Goal: Transaction & Acquisition: Obtain resource

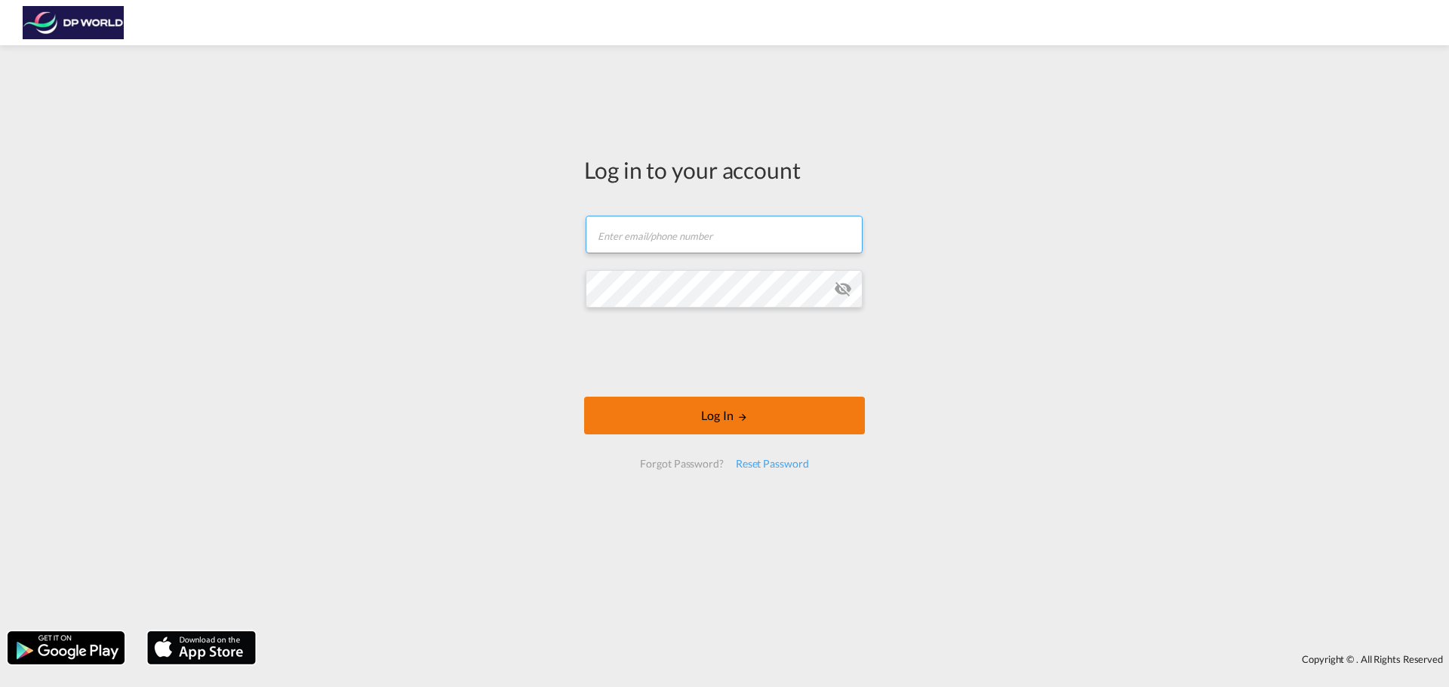
type input "[PERSON_NAME][EMAIL_ADDRESS][PERSON_NAME][DOMAIN_NAME]"
click at [678, 407] on button "Log In" at bounding box center [724, 416] width 281 height 38
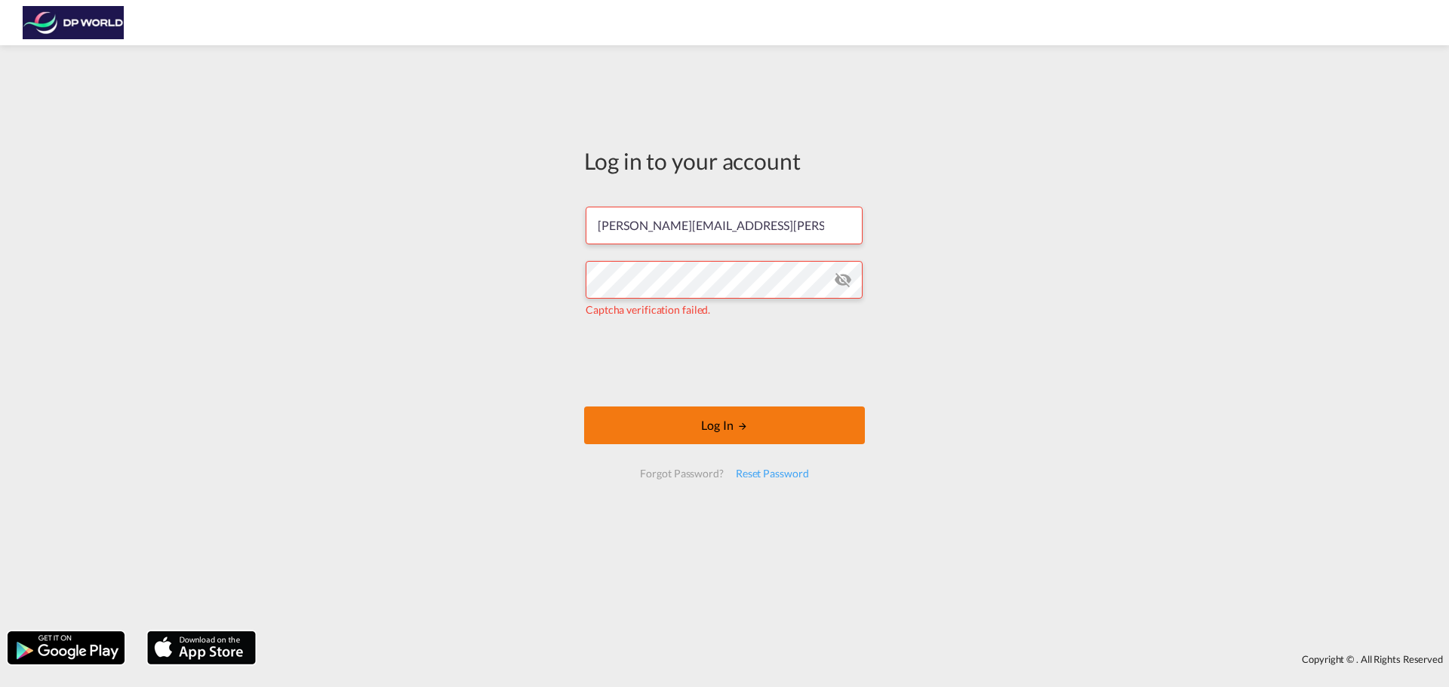
click at [650, 426] on button "Log In" at bounding box center [724, 426] width 281 height 38
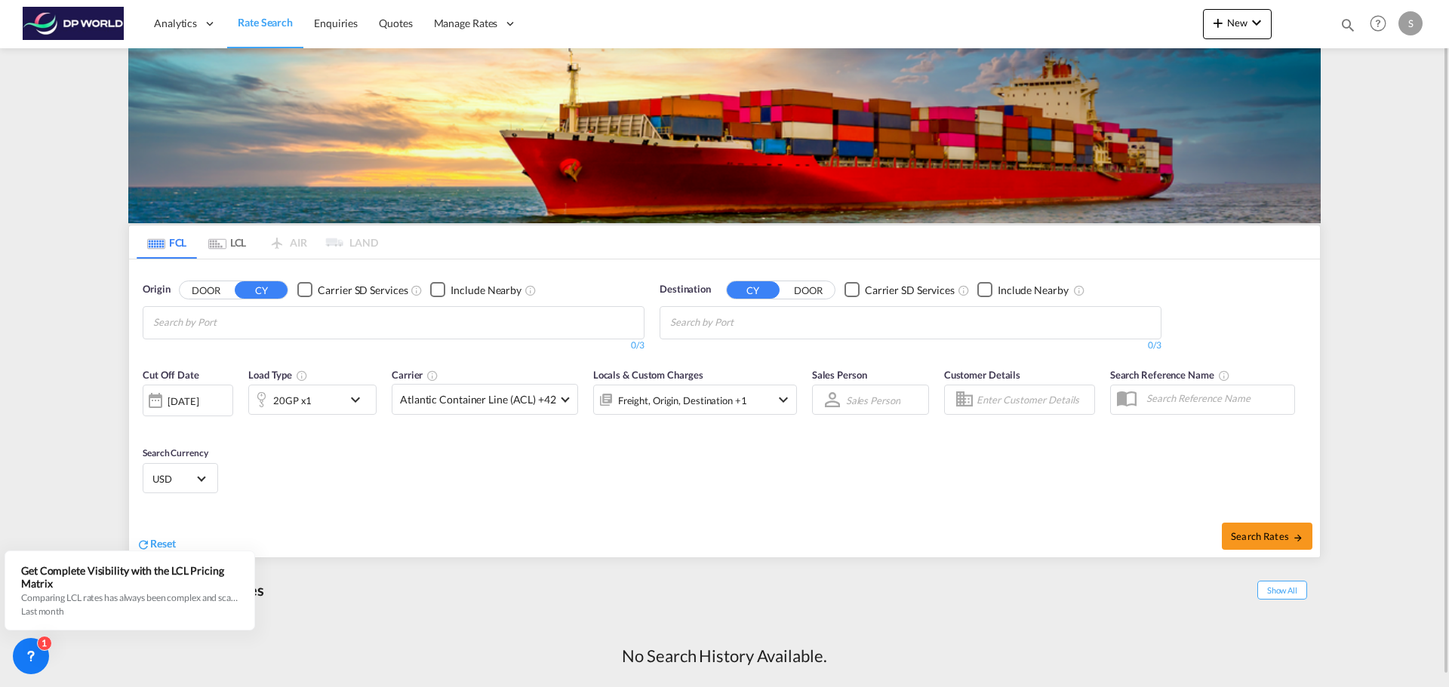
click at [469, 629] on div "No Search History Available." at bounding box center [724, 657] width 1192 height 84
click at [66, 417] on md-content "Analytics Reports Dashboard Rate Search Enquiries Quotes" at bounding box center [724, 343] width 1449 height 687
click at [63, 432] on md-content "Analytics Reports Dashboard Rate Search Enquiries Quotes" at bounding box center [724, 343] width 1449 height 687
click at [37, 659] on icon at bounding box center [30, 656] width 15 height 15
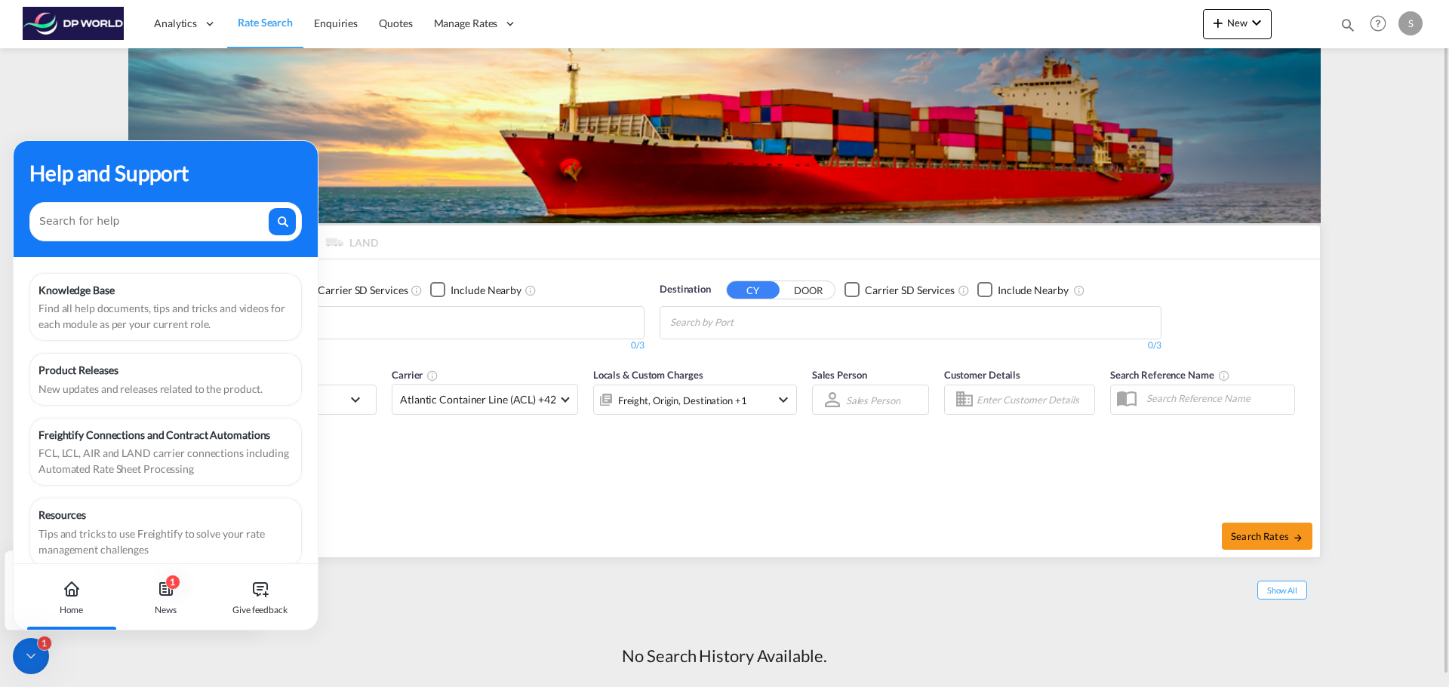
click at [368, 602] on div "Recent Searches Show All" at bounding box center [724, 586] width 1192 height 41
click at [92, 77] on md-content "Analytics Reports Dashboard Rate Search Enquiries Quotes" at bounding box center [724, 343] width 1449 height 687
click at [672, 38] on div "Analytics Reports Dashboard Rate Search Enquiries Quotes" at bounding box center [724, 23] width 1403 height 47
click at [72, 18] on img at bounding box center [74, 24] width 102 height 34
click at [75, 104] on md-content "Analytics Reports Dashboard Rate Search Enquiries Quotes" at bounding box center [724, 343] width 1449 height 687
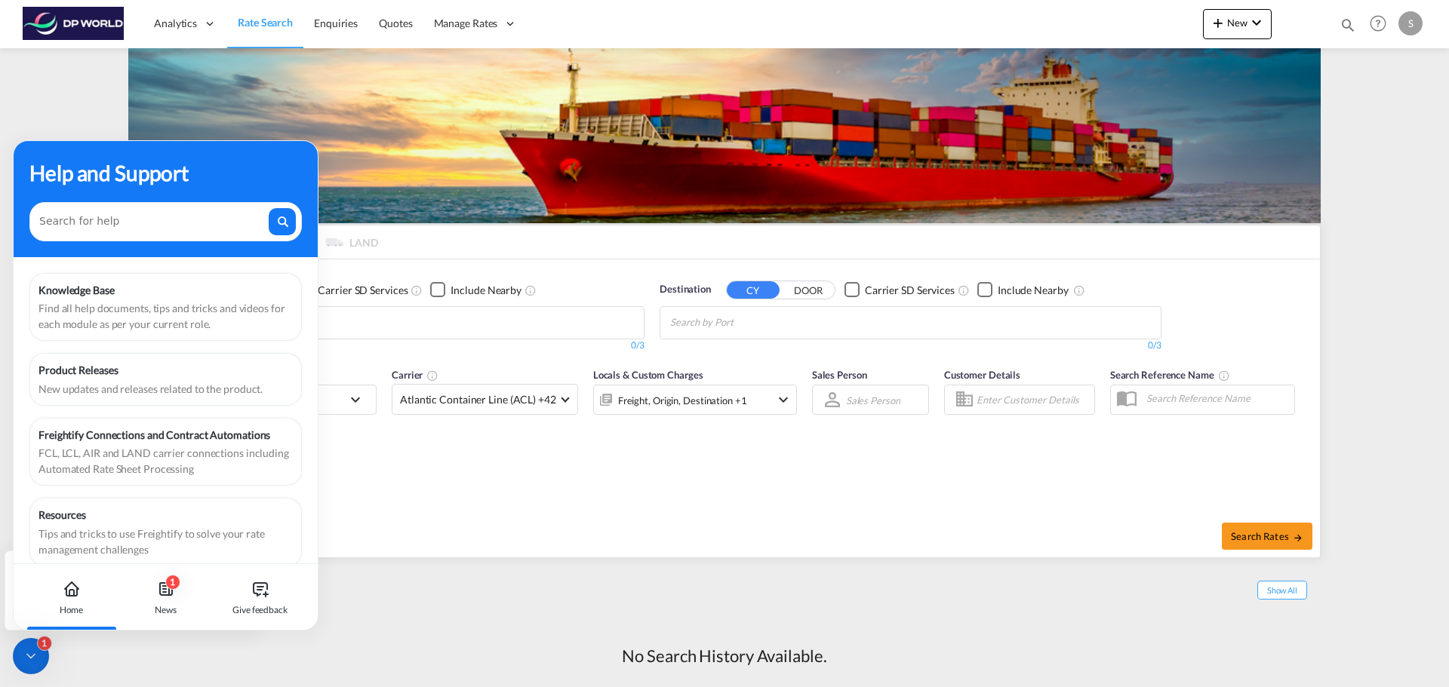
drag, startPoint x: 75, startPoint y: 104, endPoint x: 176, endPoint y: 535, distance: 442.5
click at [73, 109] on md-content "Analytics Reports Dashboard Rate Search Enquiries Quotes" at bounding box center [724, 343] width 1449 height 687
click at [462, 635] on div "No Search History Available." at bounding box center [724, 657] width 1192 height 54
click at [1371, 192] on md-content "Analytics Reports Dashboard Rate Search Enquiries Quotes" at bounding box center [724, 343] width 1449 height 687
click at [139, 226] on textarea at bounding box center [152, 218] width 227 height 20
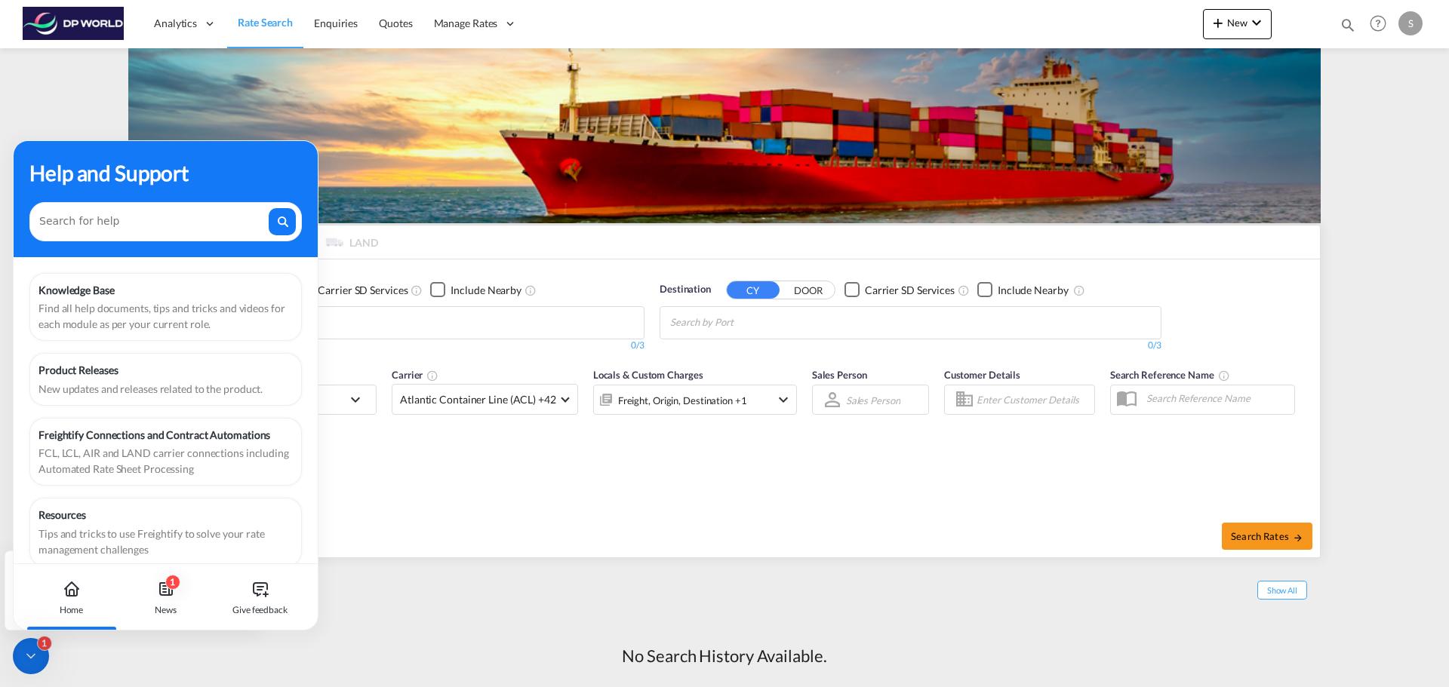
click at [26, 654] on icon at bounding box center [30, 656] width 15 height 15
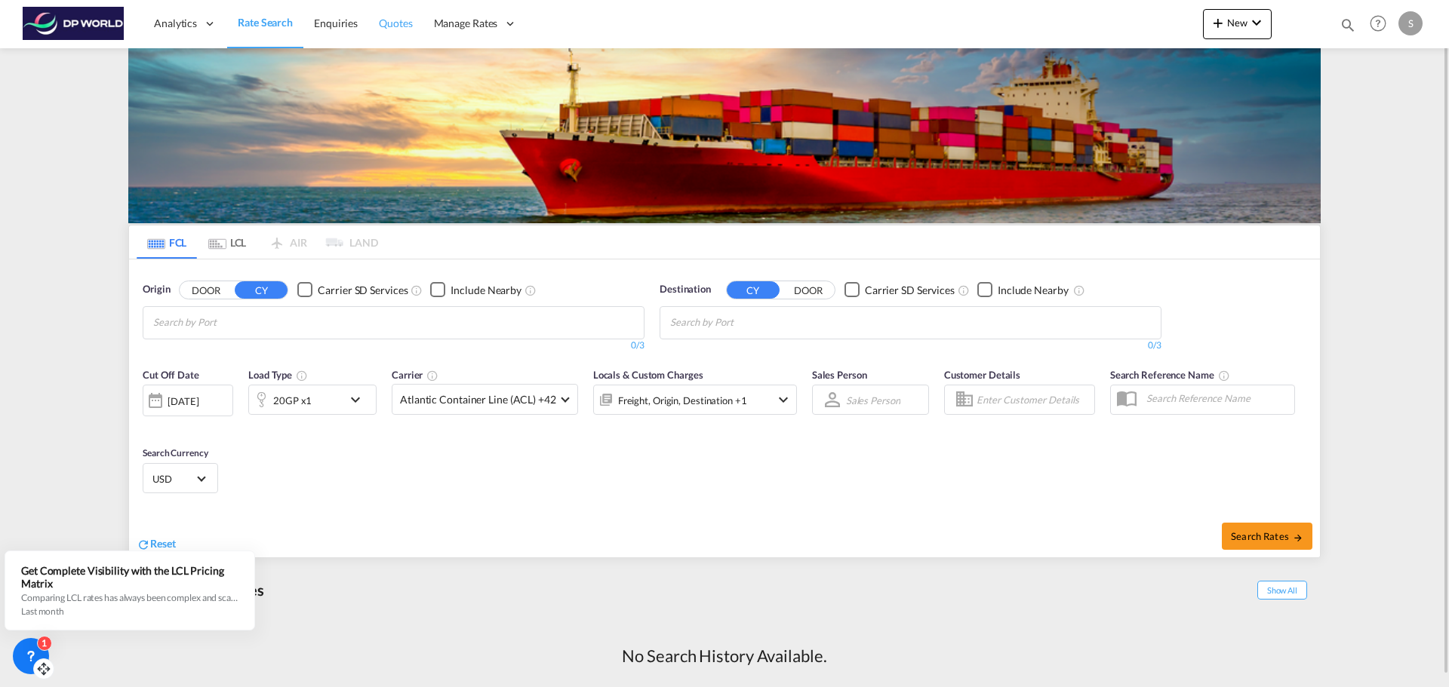
click at [402, 23] on span "Quotes" at bounding box center [395, 23] width 33 height 13
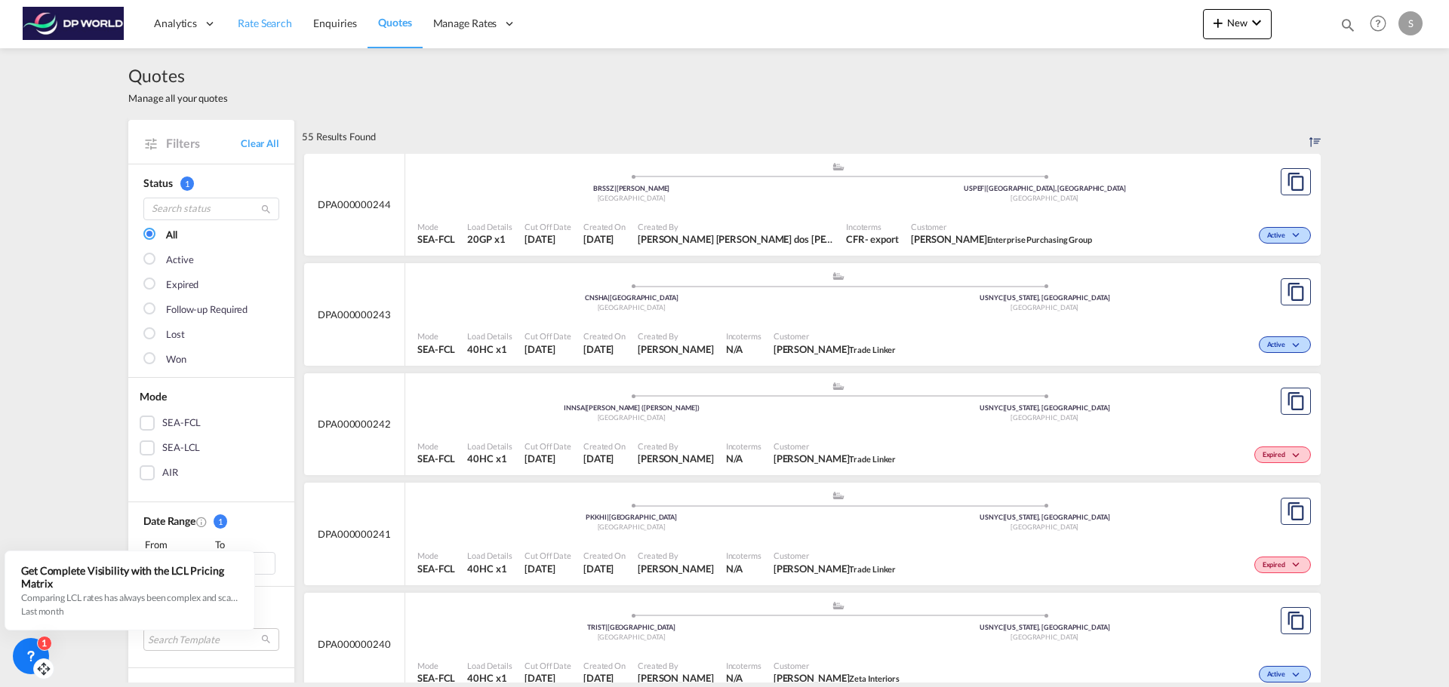
click at [237, 32] on link "Rate Search" at bounding box center [264, 23] width 75 height 49
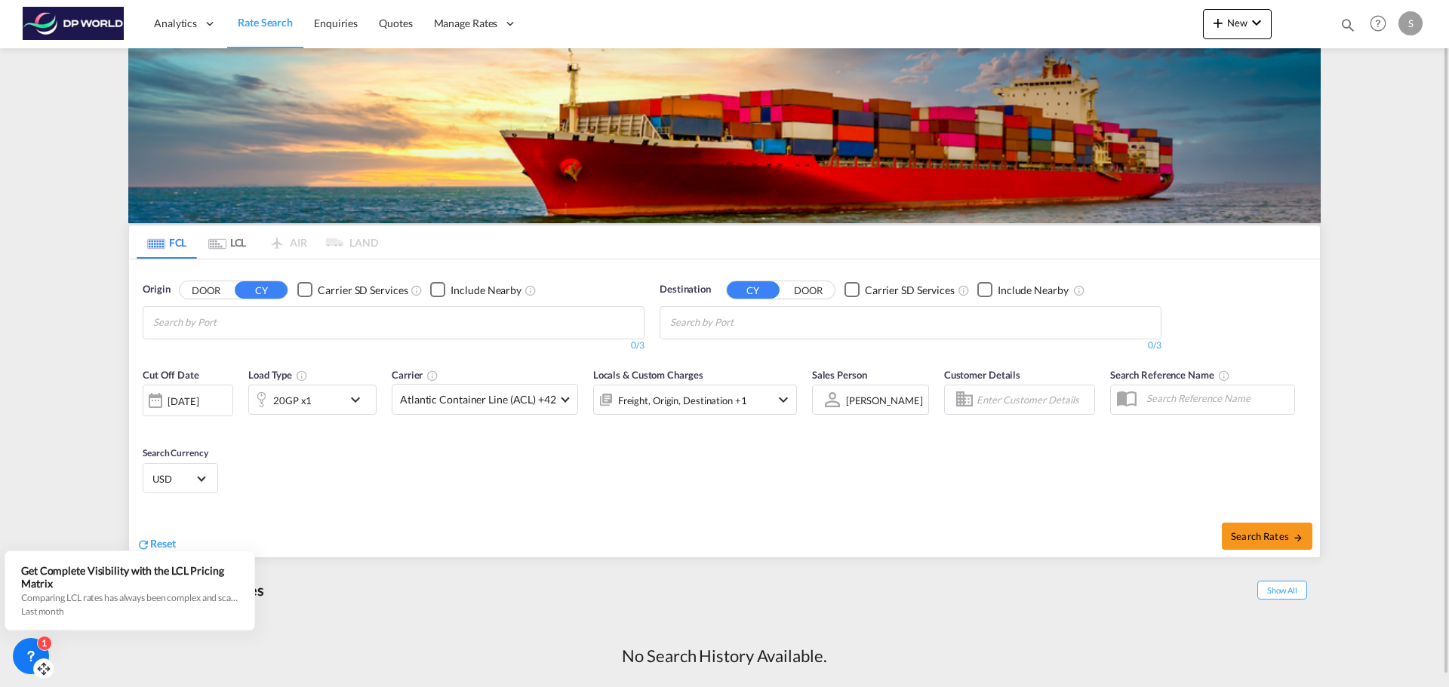
click at [226, 244] on md-tab-item "LCL" at bounding box center [227, 242] width 60 height 33
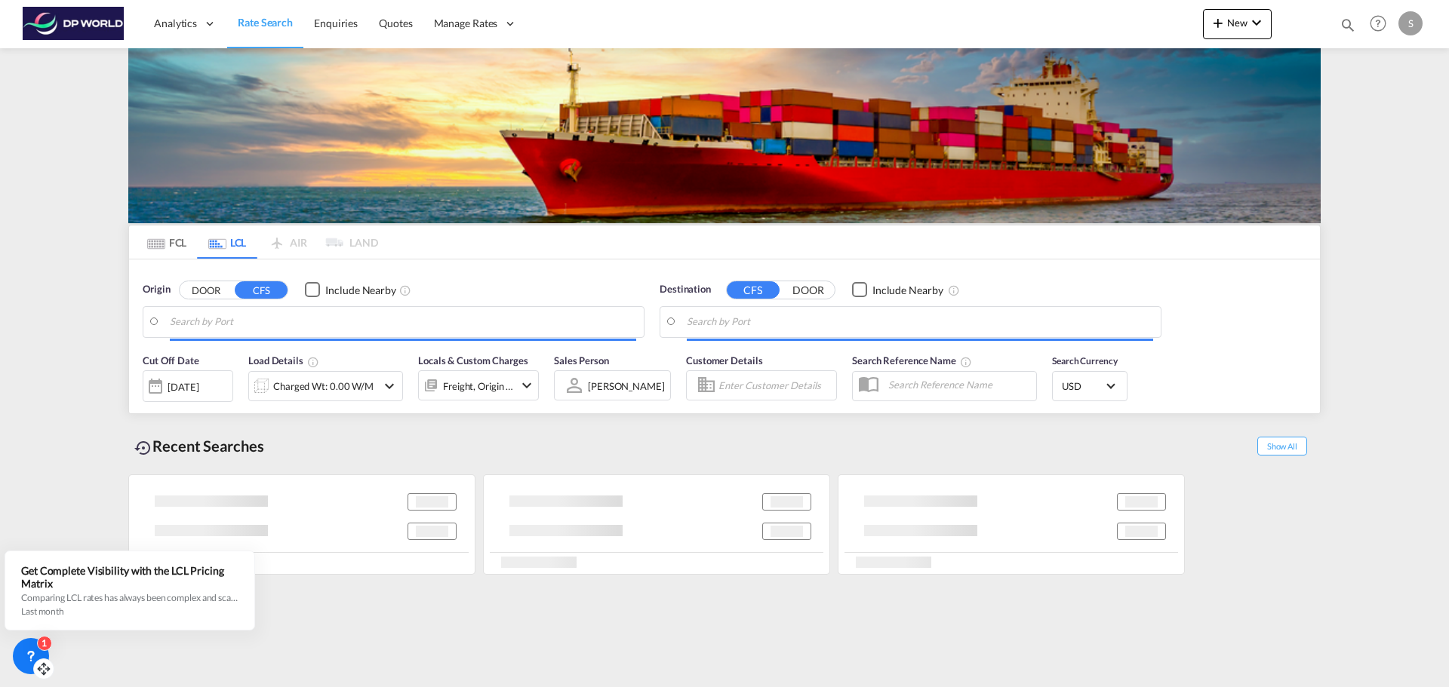
click at [169, 245] on md-tab-item "FCL" at bounding box center [167, 242] width 60 height 33
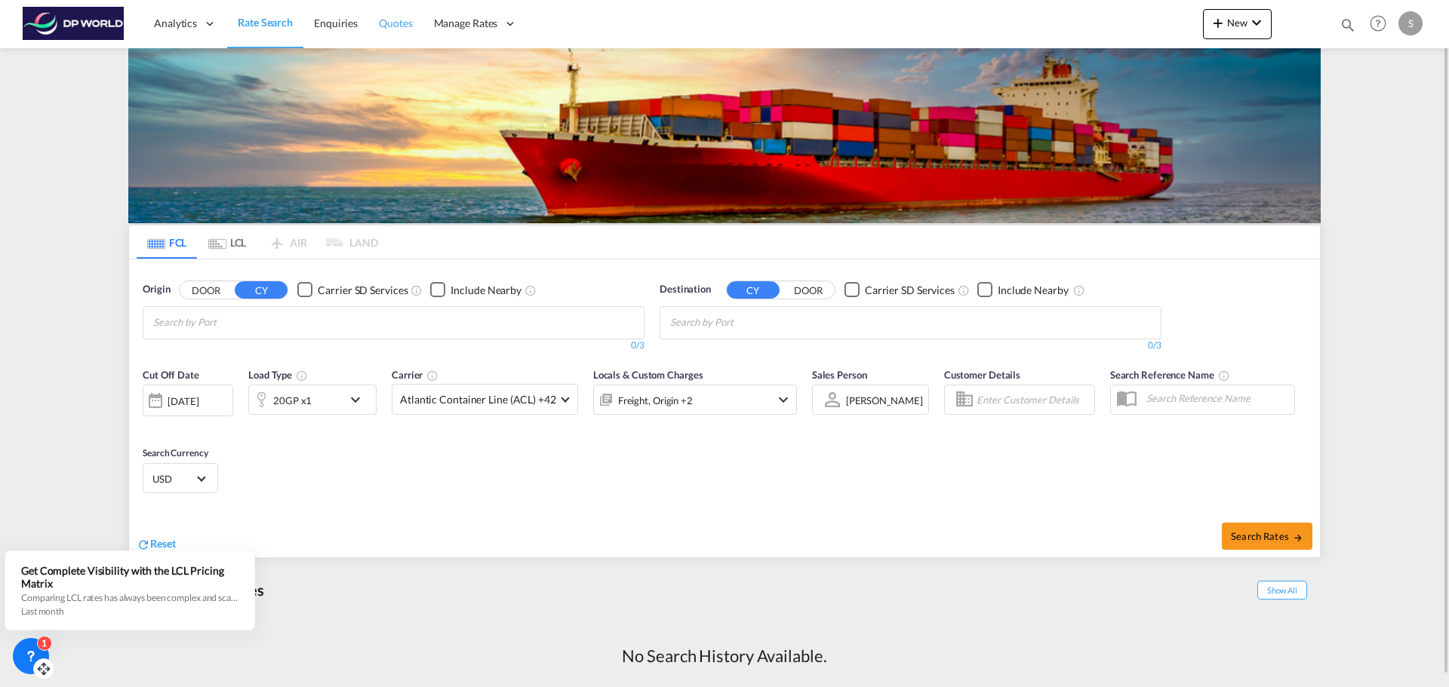
click at [401, 34] on link "Quotes" at bounding box center [395, 23] width 54 height 49
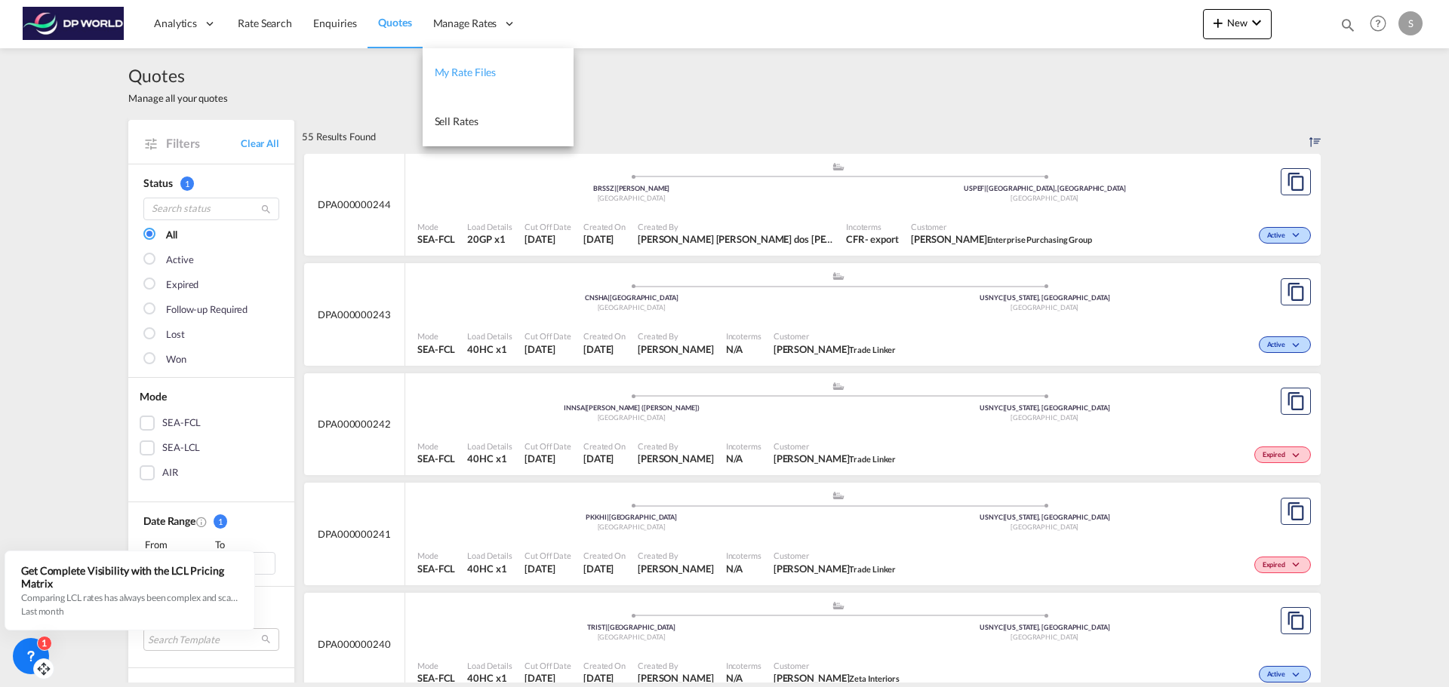
click at [483, 78] on span "My Rate Files" at bounding box center [466, 72] width 62 height 15
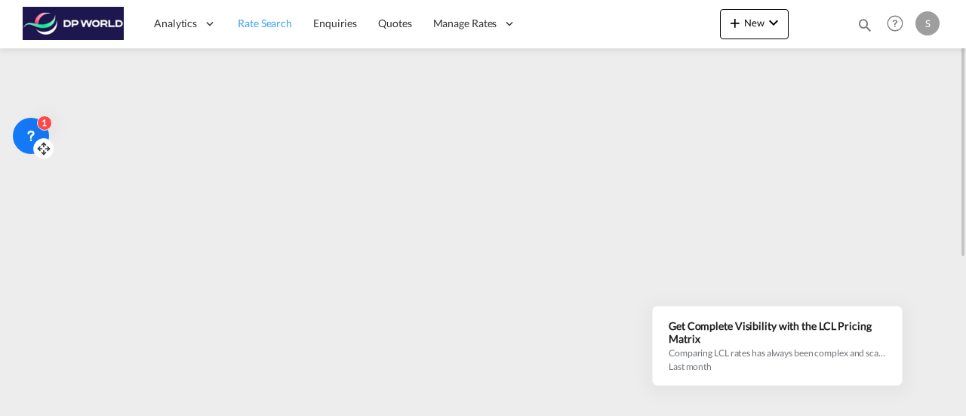
click at [287, 23] on span "Rate Search" at bounding box center [265, 23] width 54 height 13
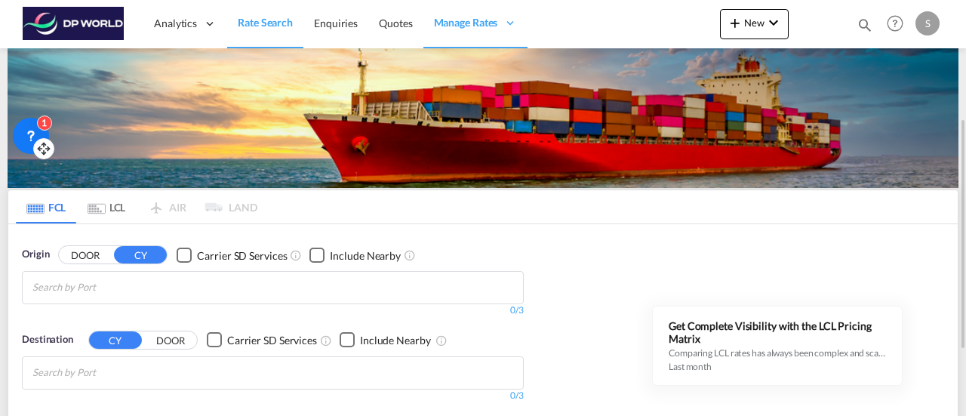
scroll to position [75, 0]
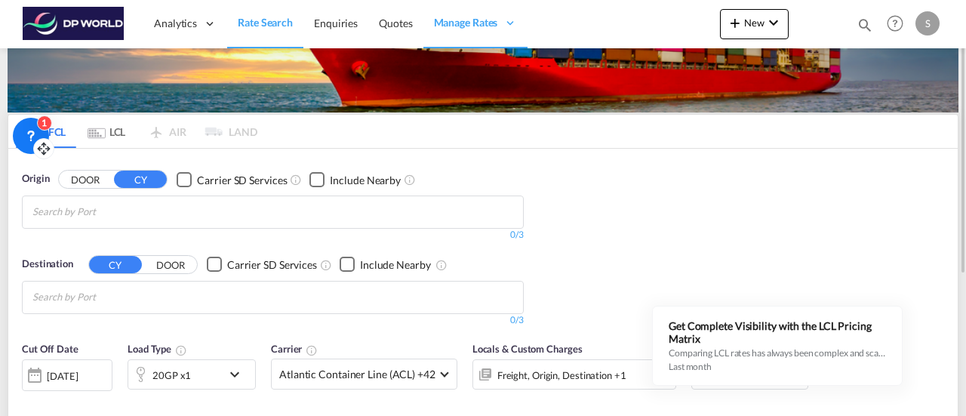
click at [104, 202] on input "Chips input." at bounding box center [103, 212] width 143 height 24
paste input "Shenzhen, China"
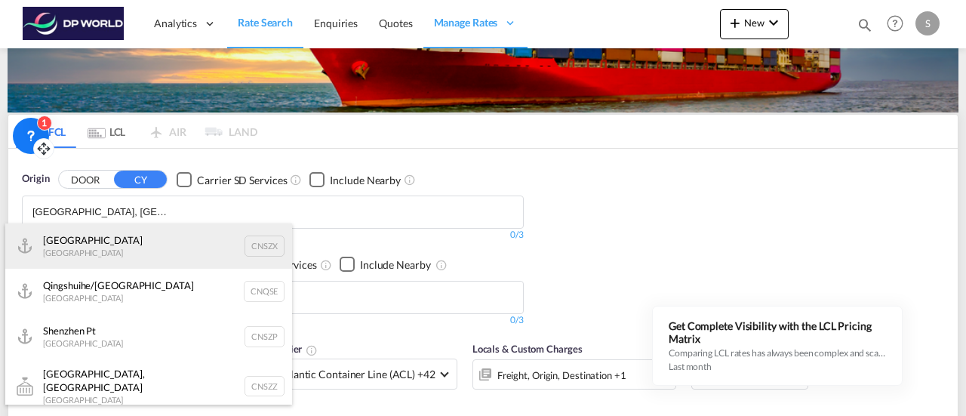
type input "Shenzhen, China"
click at [106, 254] on div "Shenzhen China CNSZX" at bounding box center [148, 245] width 287 height 45
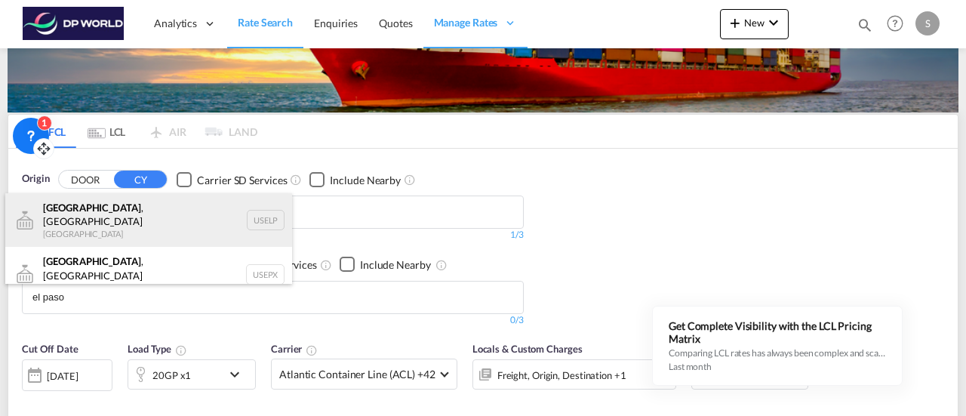
type input "el paso"
click at [77, 206] on div "El Paso , TX United States USELP" at bounding box center [148, 220] width 287 height 54
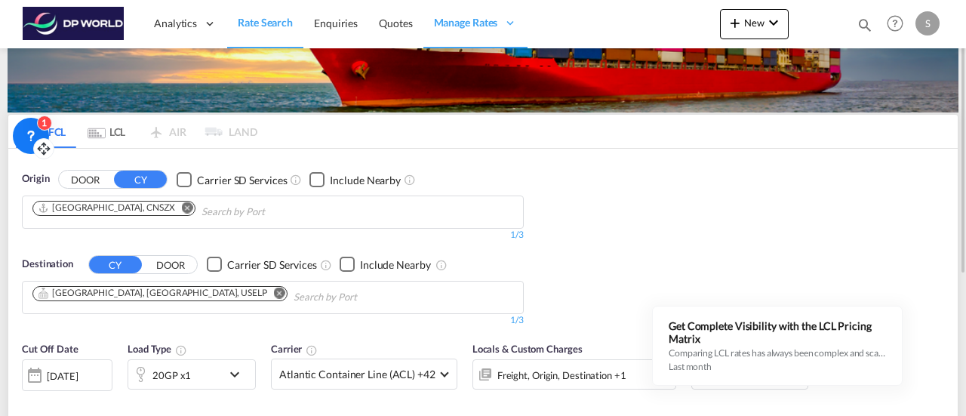
click at [237, 370] on md-icon "icon-chevron-down" at bounding box center [239, 374] width 26 height 18
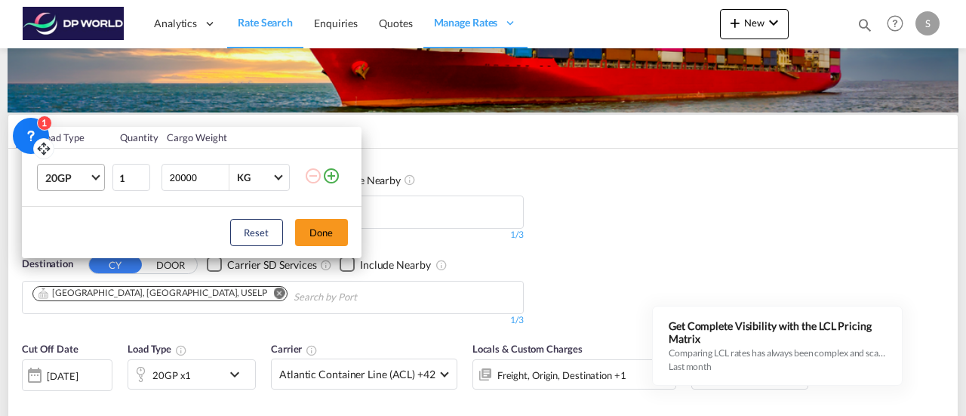
click at [100, 177] on md-select-value "20GP" at bounding box center [74, 177] width 60 height 26
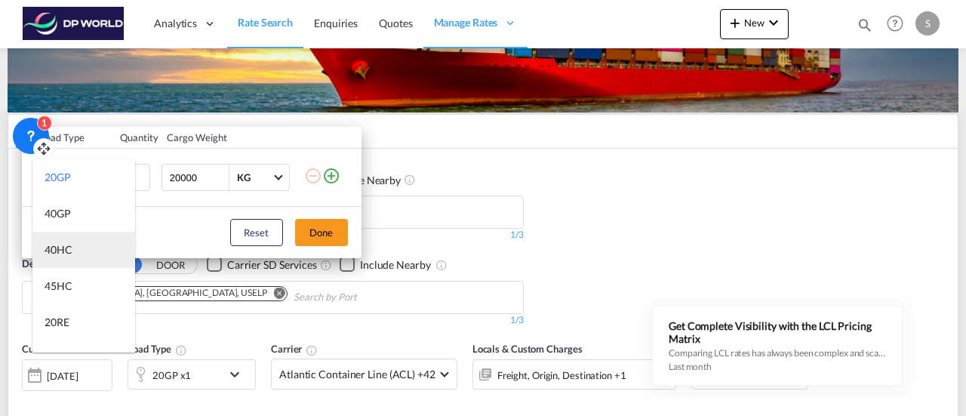
click at [83, 250] on md-option "40HC" at bounding box center [83, 250] width 103 height 36
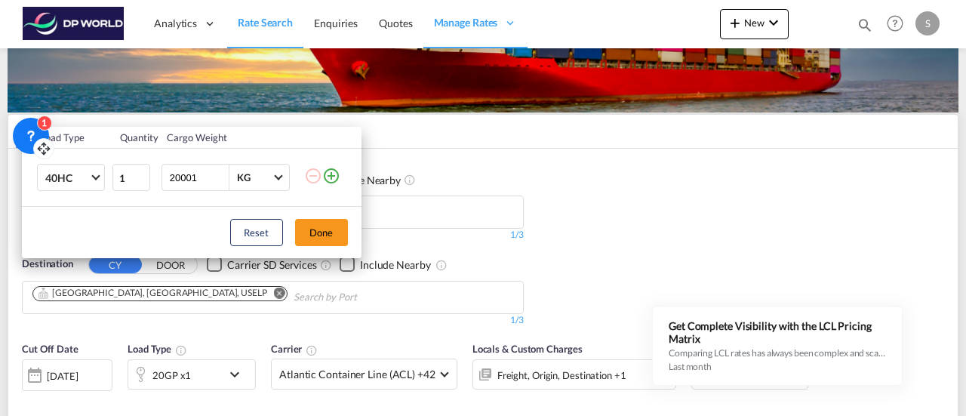
click at [220, 173] on input "20001" at bounding box center [198, 177] width 60 height 26
click at [220, 173] on input "20002" at bounding box center [198, 177] width 60 height 26
click at [172, 177] on input "20000" at bounding box center [198, 177] width 60 height 26
type input "30000"
click at [316, 235] on button "Done" at bounding box center [321, 232] width 53 height 27
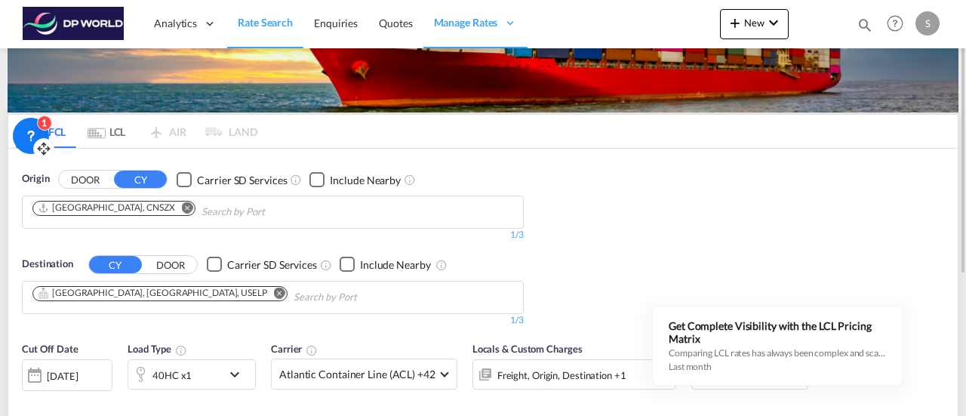
scroll to position [226, 0]
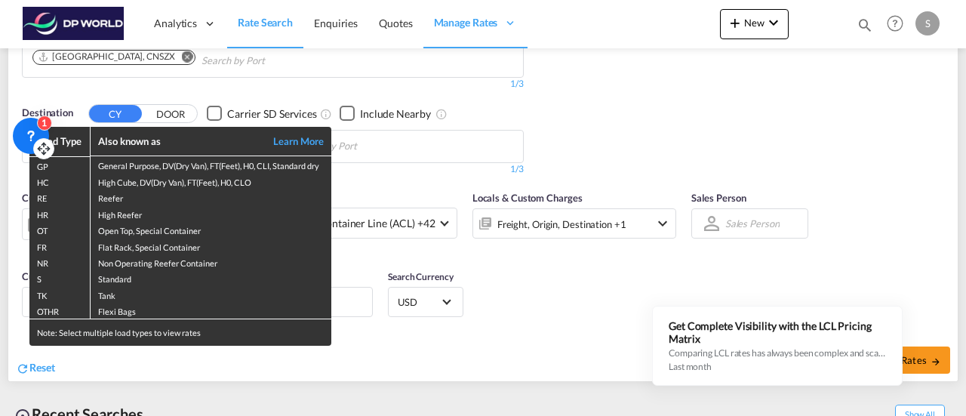
click at [688, 90] on div "Load Type Also known as Learn More GP General Purpose, DV(Dry Van), FT(Feet), H…" at bounding box center [483, 208] width 966 height 416
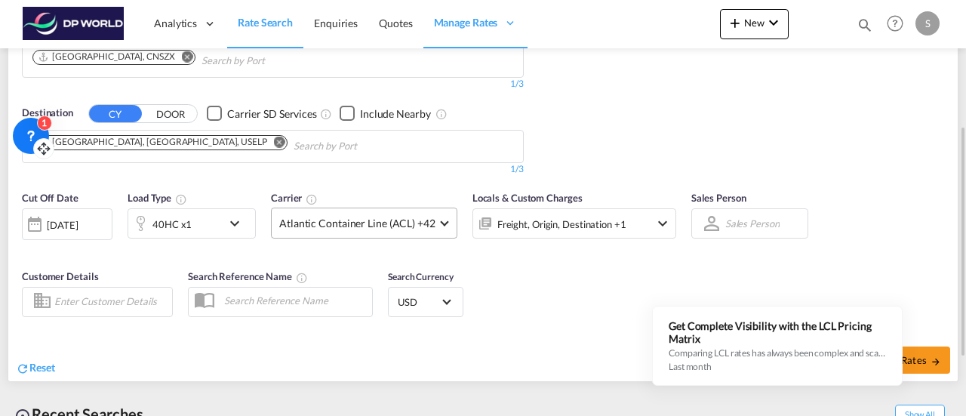
click at [444, 223] on md-select-value "Atlantic Container Line (ACL) +42" at bounding box center [364, 222] width 185 height 29
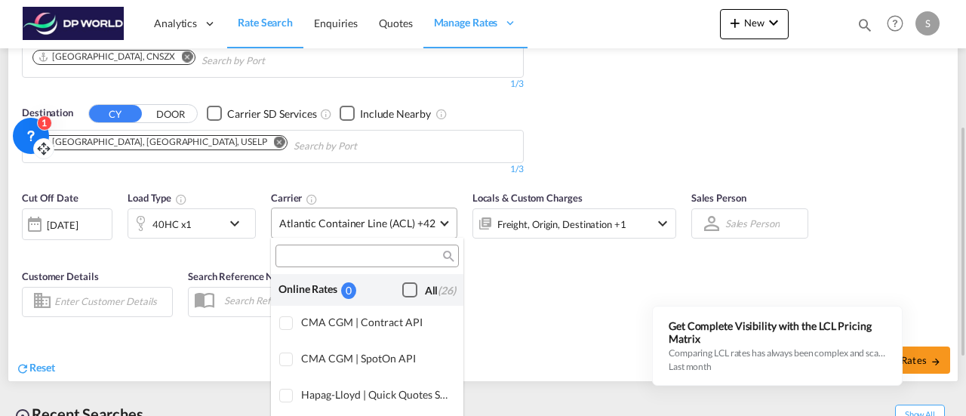
scroll to position [923, 0]
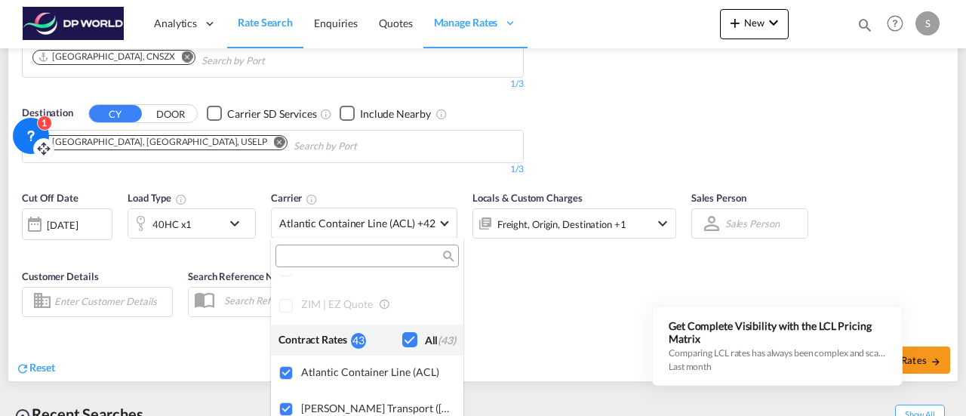
click at [551, 294] on md-backdrop at bounding box center [483, 208] width 966 height 416
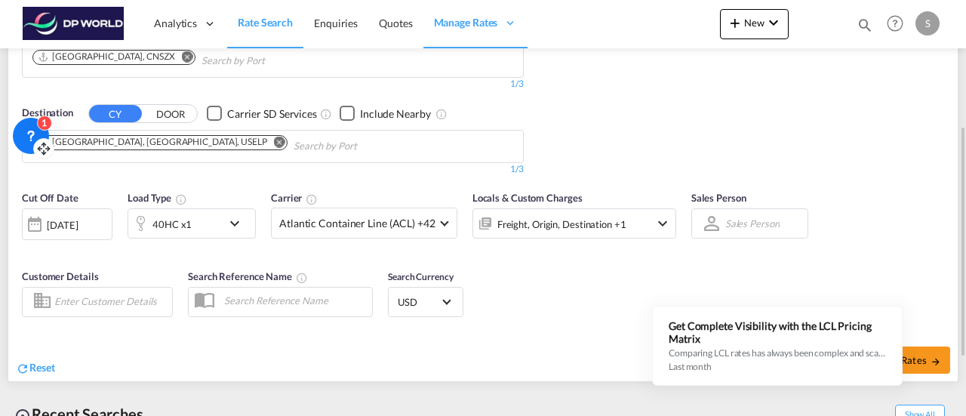
scroll to position [330, 0]
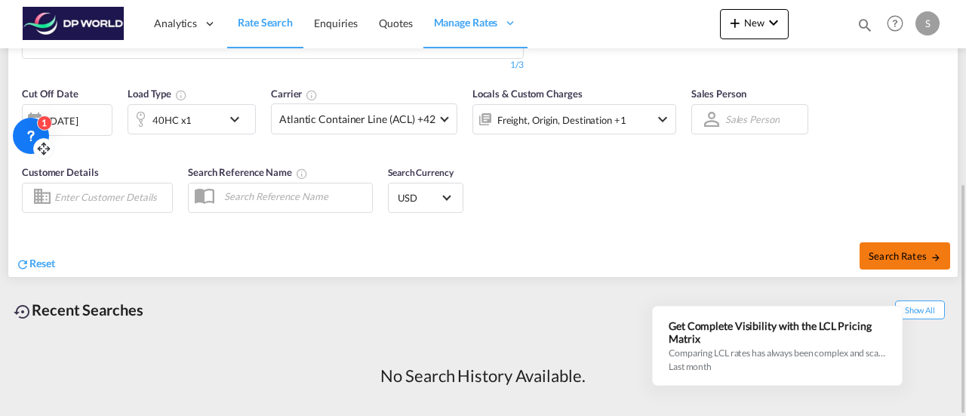
click at [921, 256] on span "Search Rates" at bounding box center [904, 256] width 72 height 12
type input "CNSZX to USELP / 29 Sep 2025"
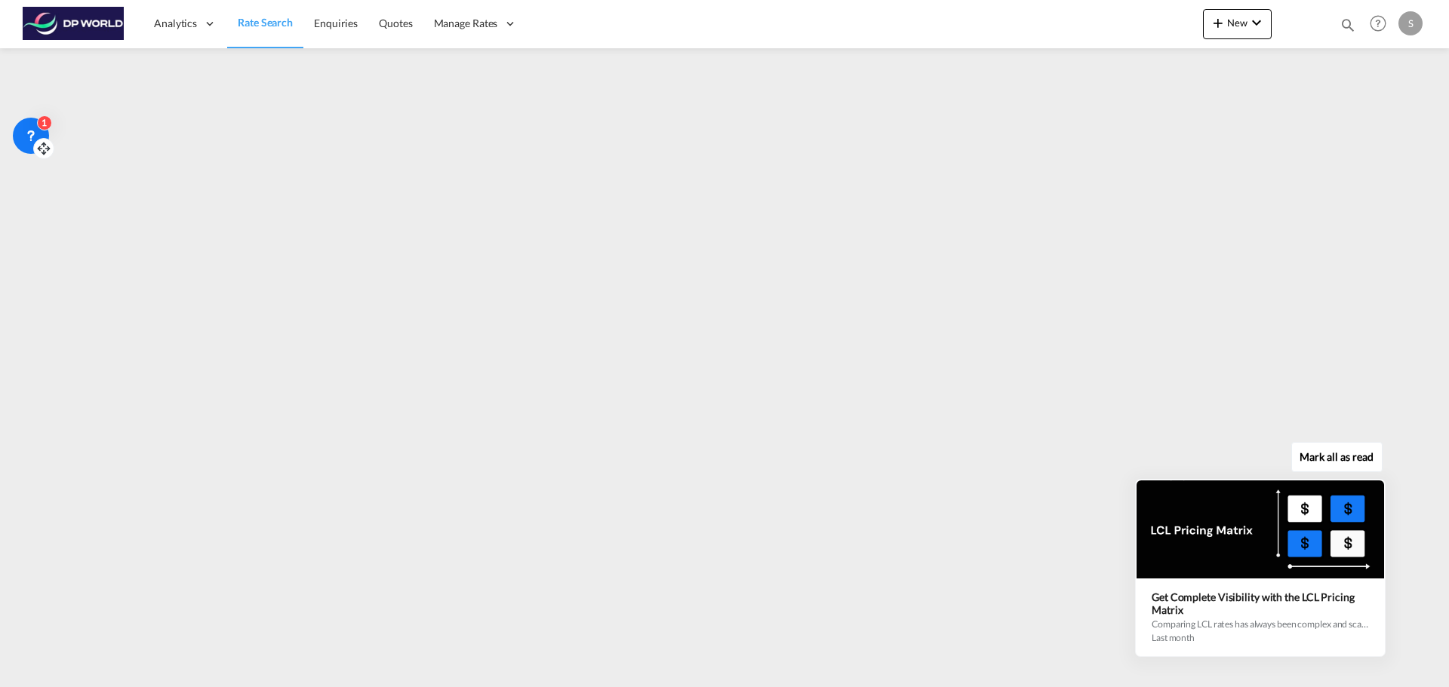
click at [1360, 466] on button "Mark all as read" at bounding box center [1336, 457] width 91 height 30
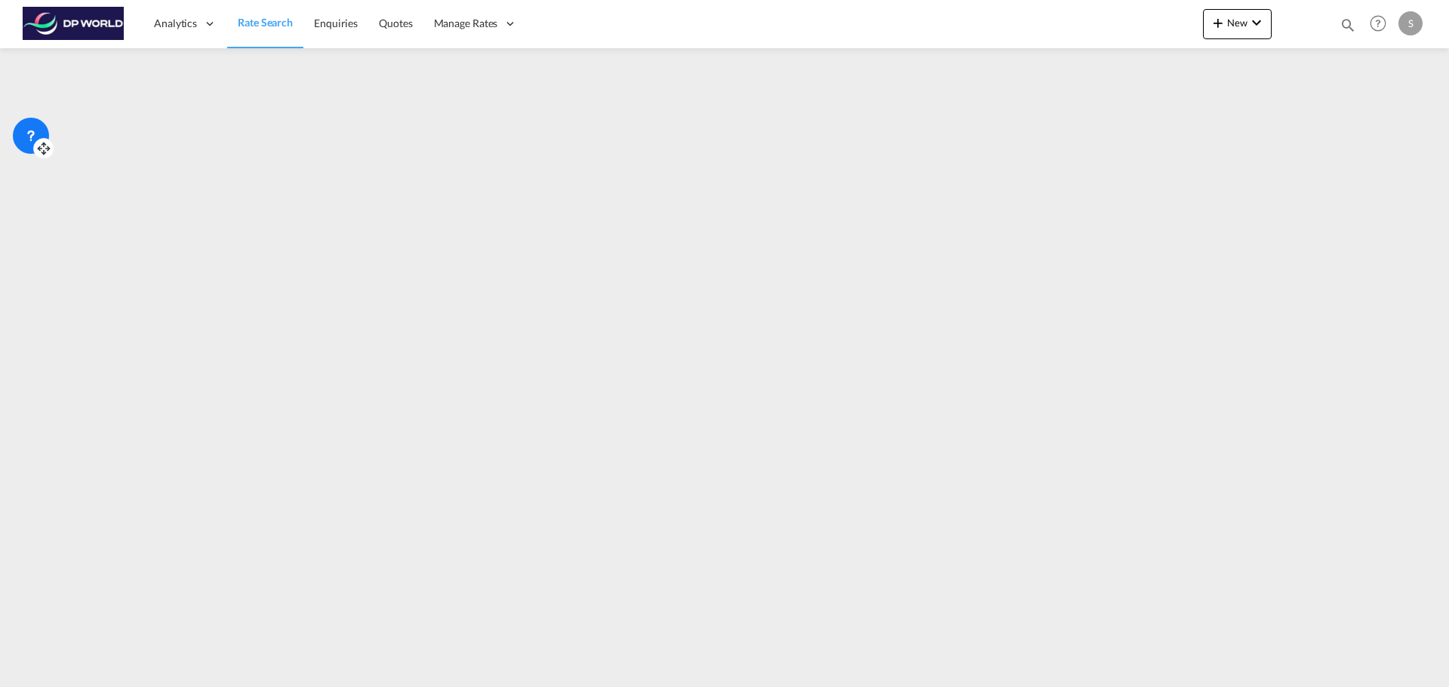
click at [1360, 500] on md-content "Analytics Reports Dashboard Rate Search Enquiries Quotes" at bounding box center [724, 343] width 1449 height 687
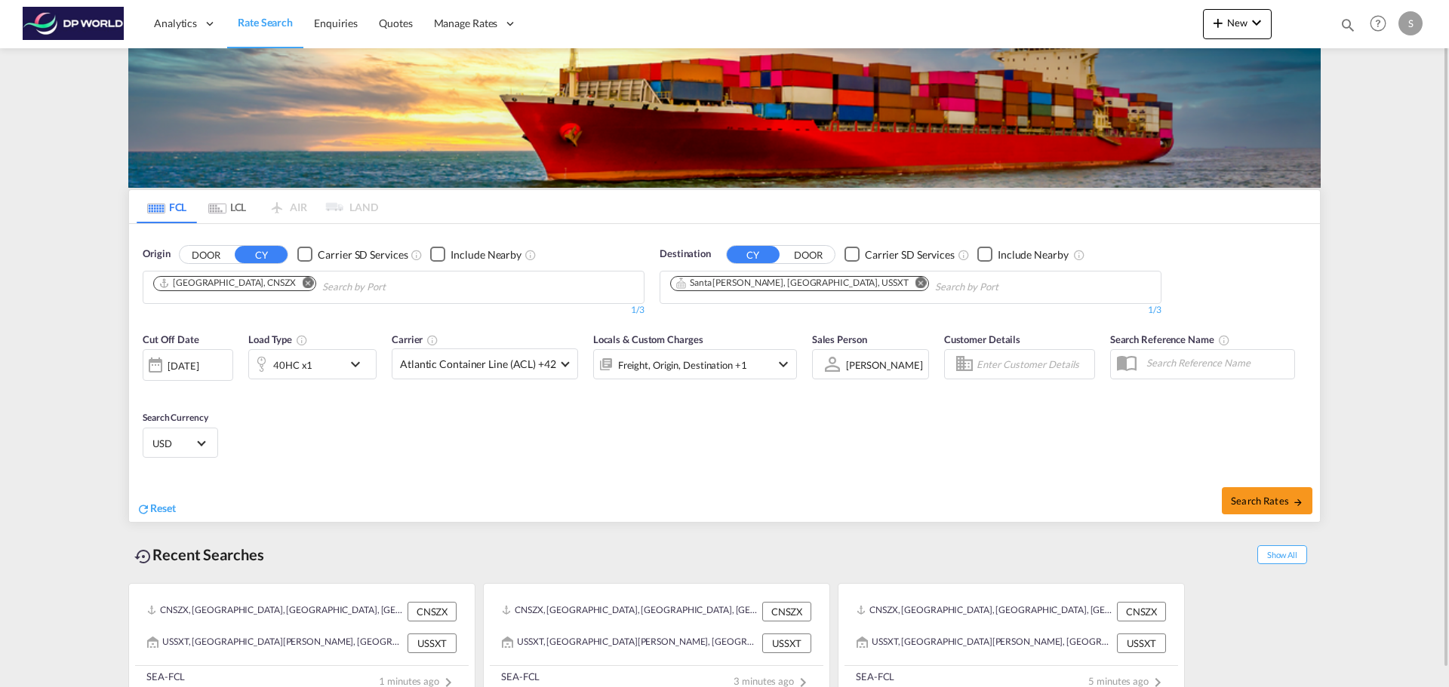
scroll to position [54, 0]
